Goal: Information Seeking & Learning: Learn about a topic

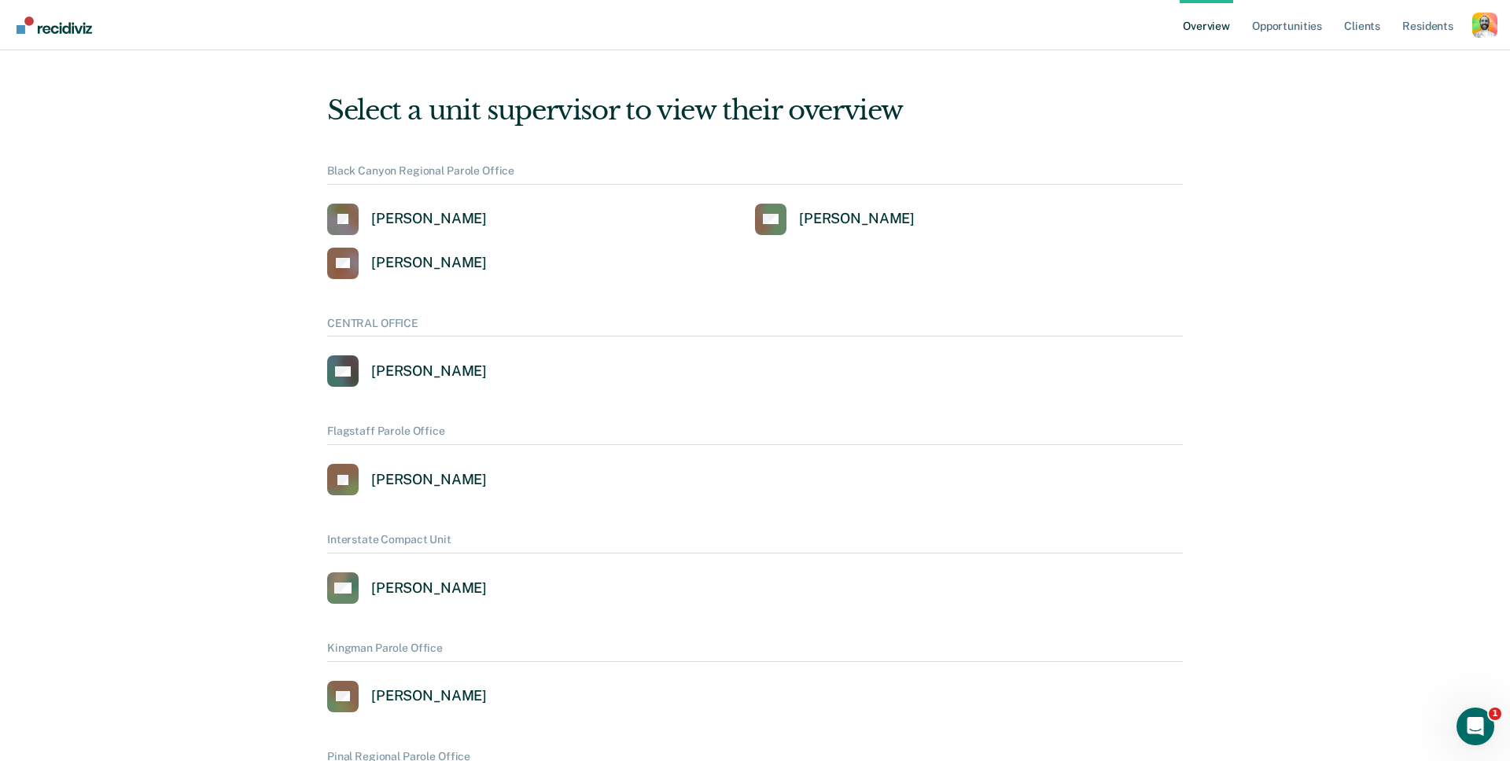
click at [1482, 20] on div "Profile dropdown button" at bounding box center [1484, 25] width 25 height 25
click at [1383, 61] on link "Profile" at bounding box center [1421, 63] width 127 height 13
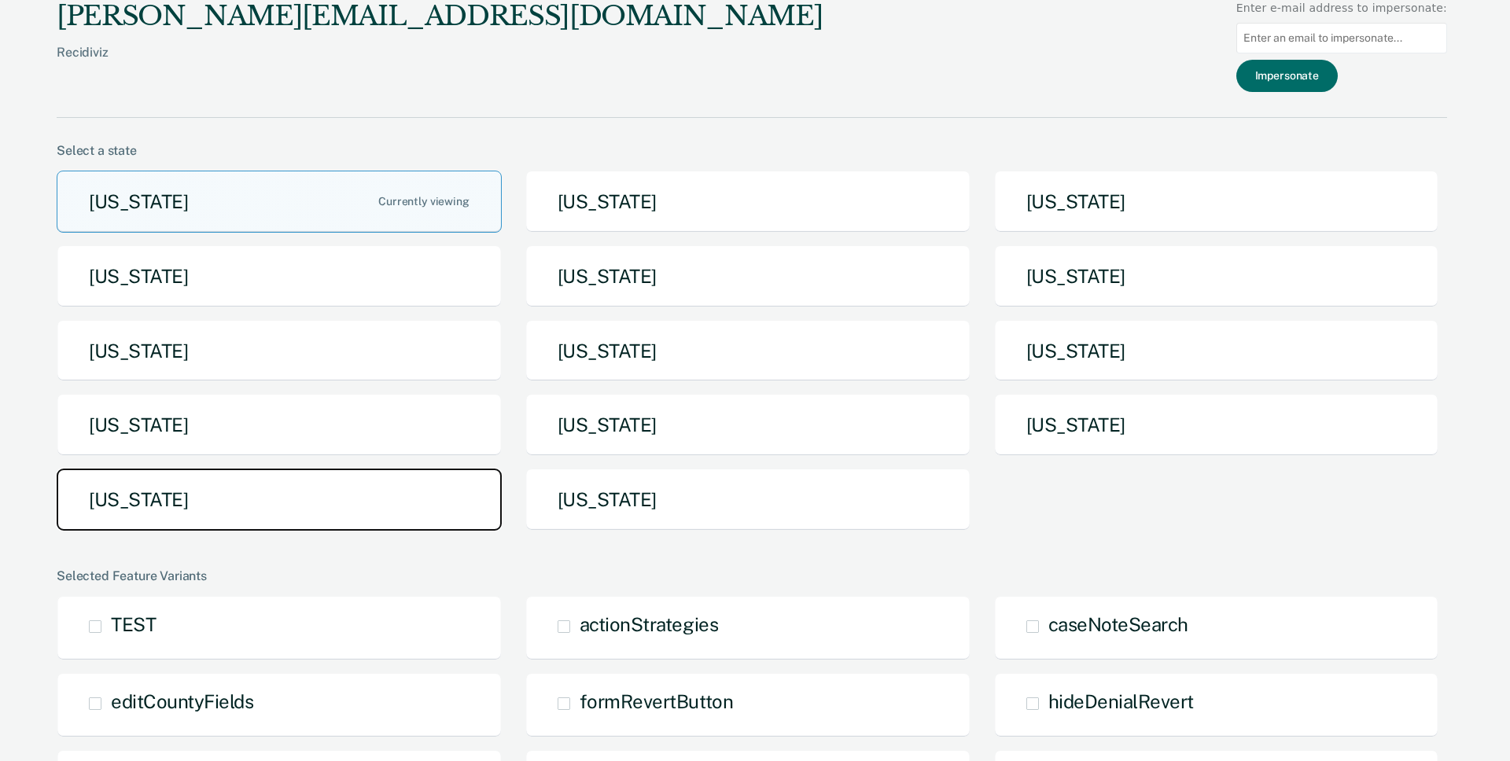
click at [343, 505] on button "Texas" at bounding box center [279, 500] width 445 height 62
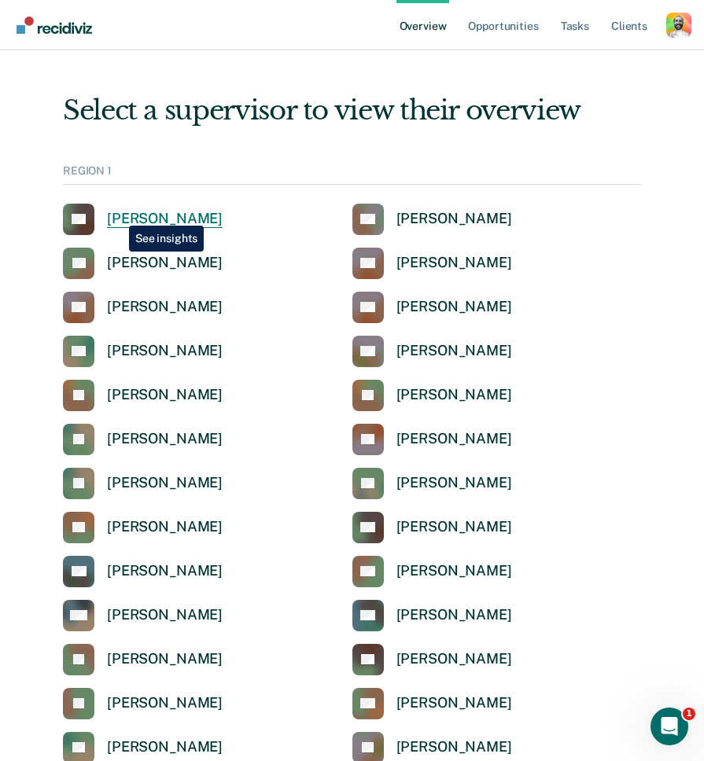
click at [118, 213] on div "Luz Alvarez-Cruz" at bounding box center [165, 219] width 116 height 18
